Goal: Find specific page/section: Find specific page/section

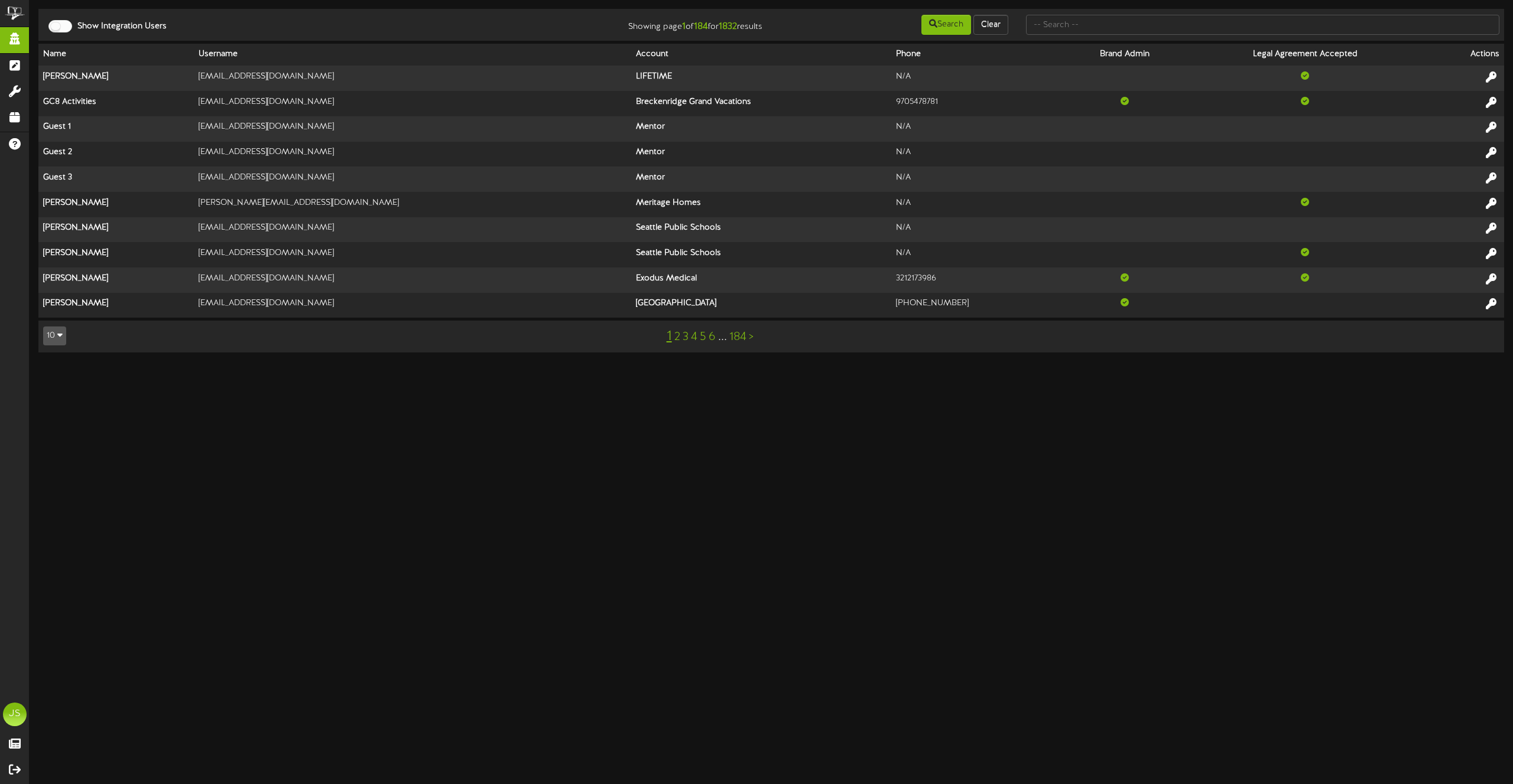
click at [37, 58] on div "Show Integration Users Showing page 1 of 184 for 1832 results Search Clear Name…" at bounding box center [771, 187] width 1483 height 356
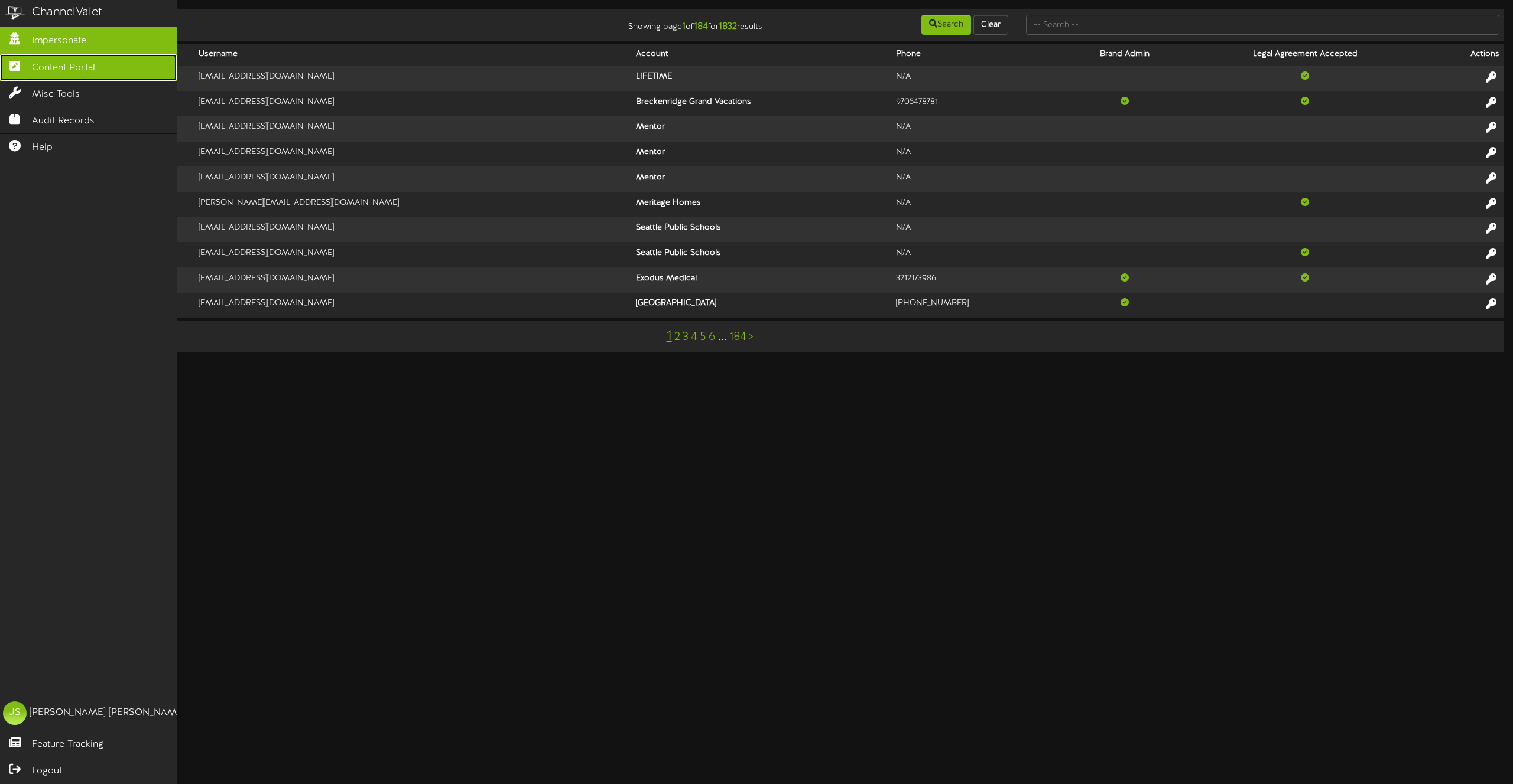
click at [25, 61] on icon at bounding box center [15, 65] width 30 height 9
click at [71, 68] on span "Content Portal" at bounding box center [63, 68] width 63 height 14
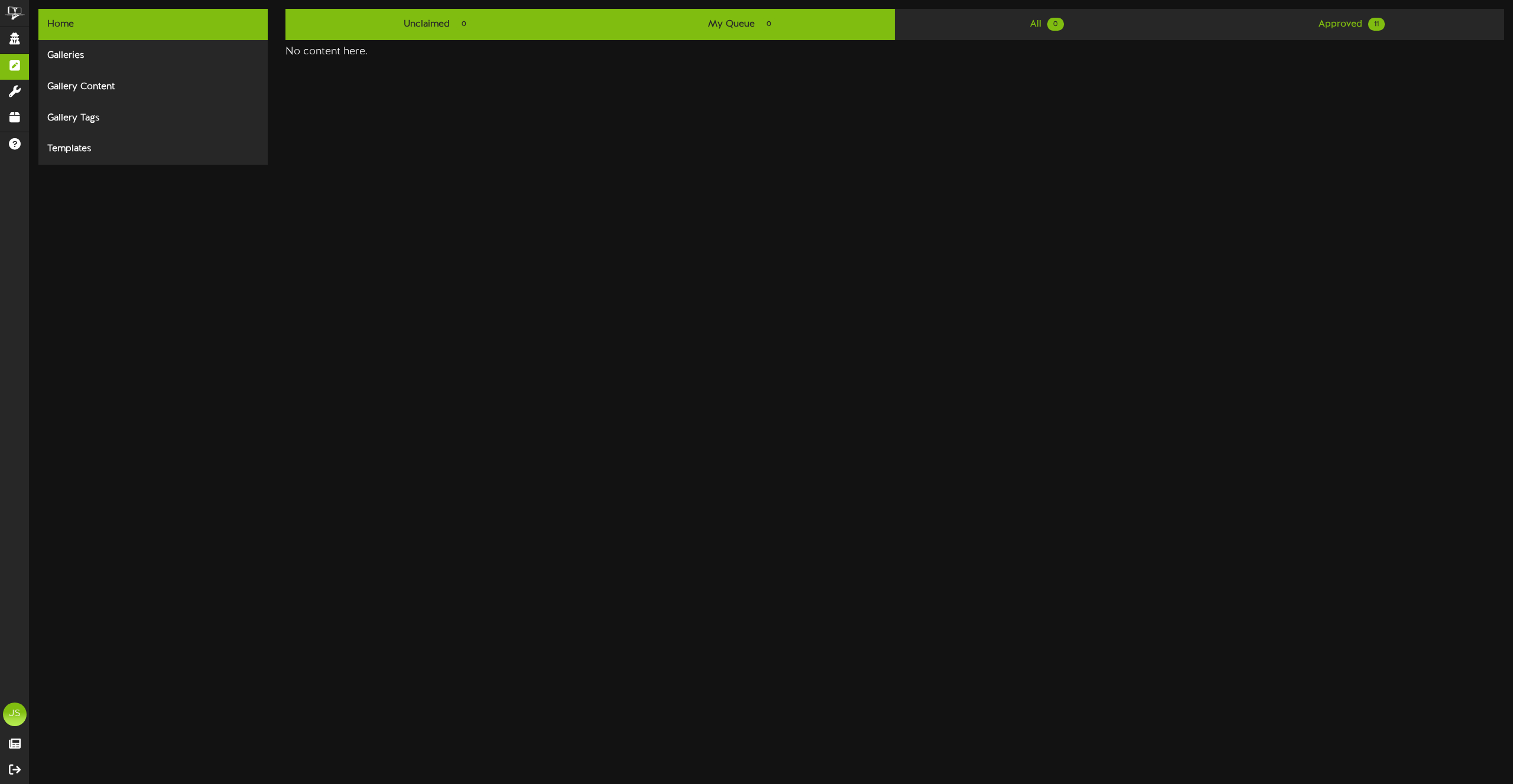
click at [421, 17] on link "Unclaimed 0" at bounding box center [437, 24] width 304 height 31
